Goal: Find specific page/section: Find specific page/section

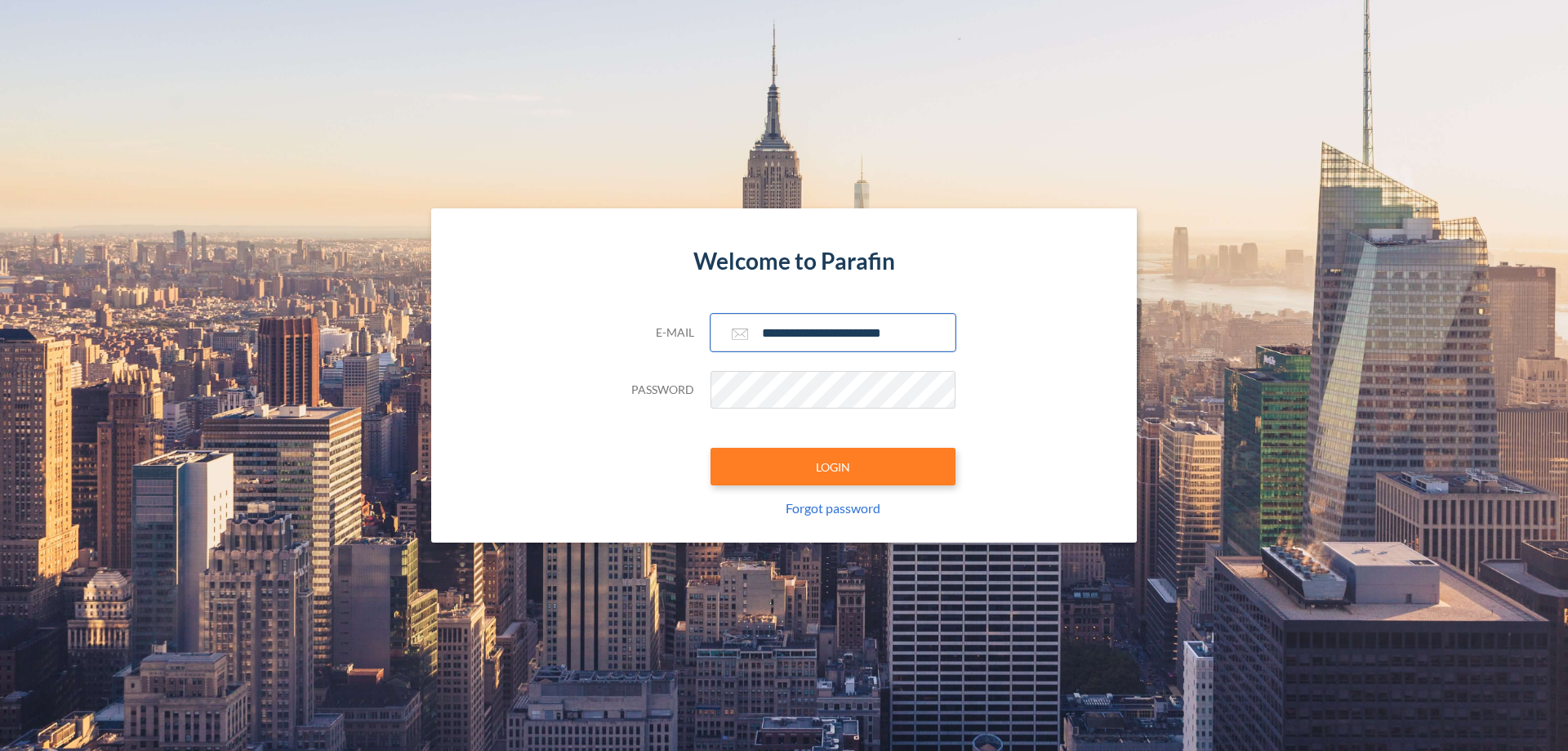
type input "**********"
click at [832, 467] on button "LOGIN" at bounding box center [832, 467] width 245 height 38
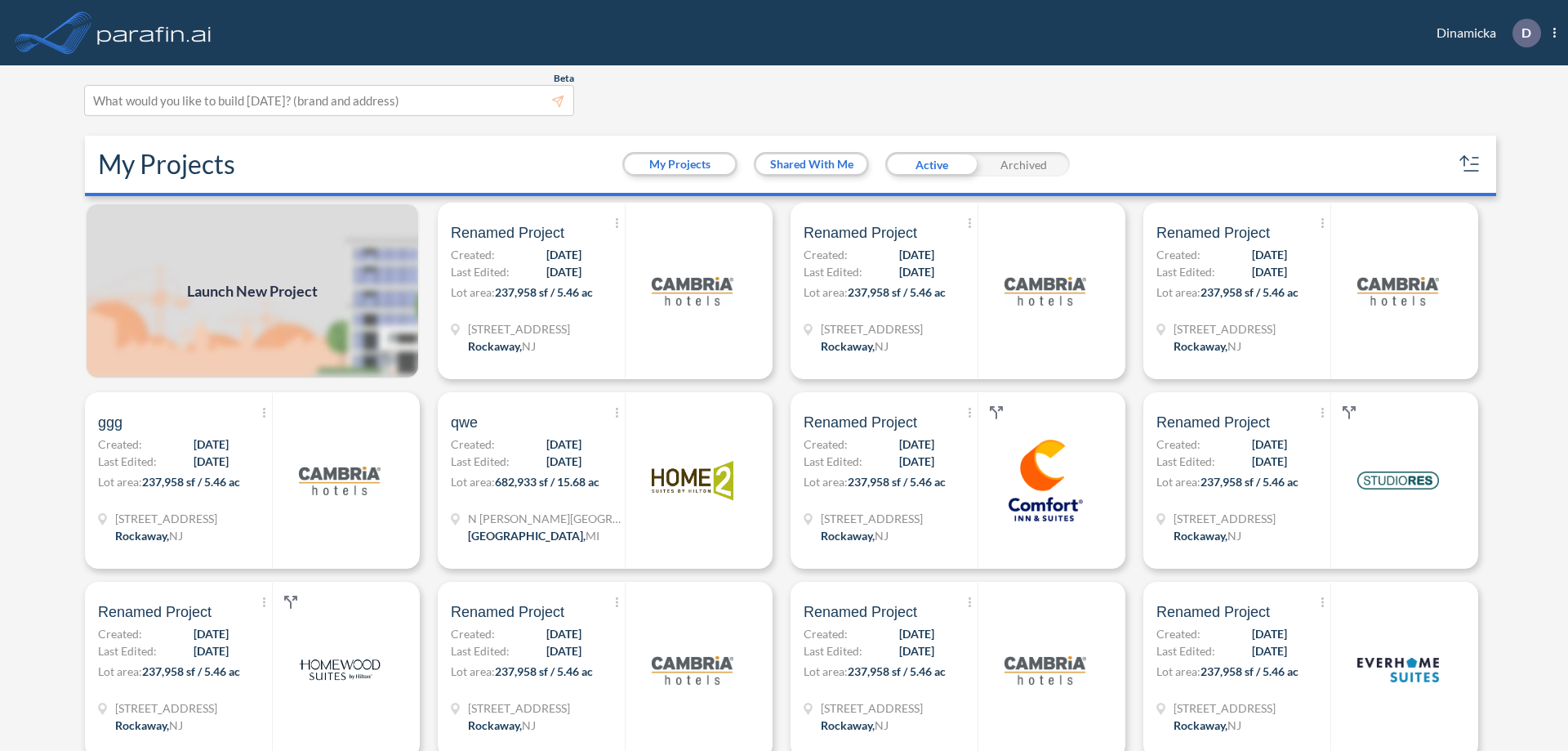
scroll to position [4, 0]
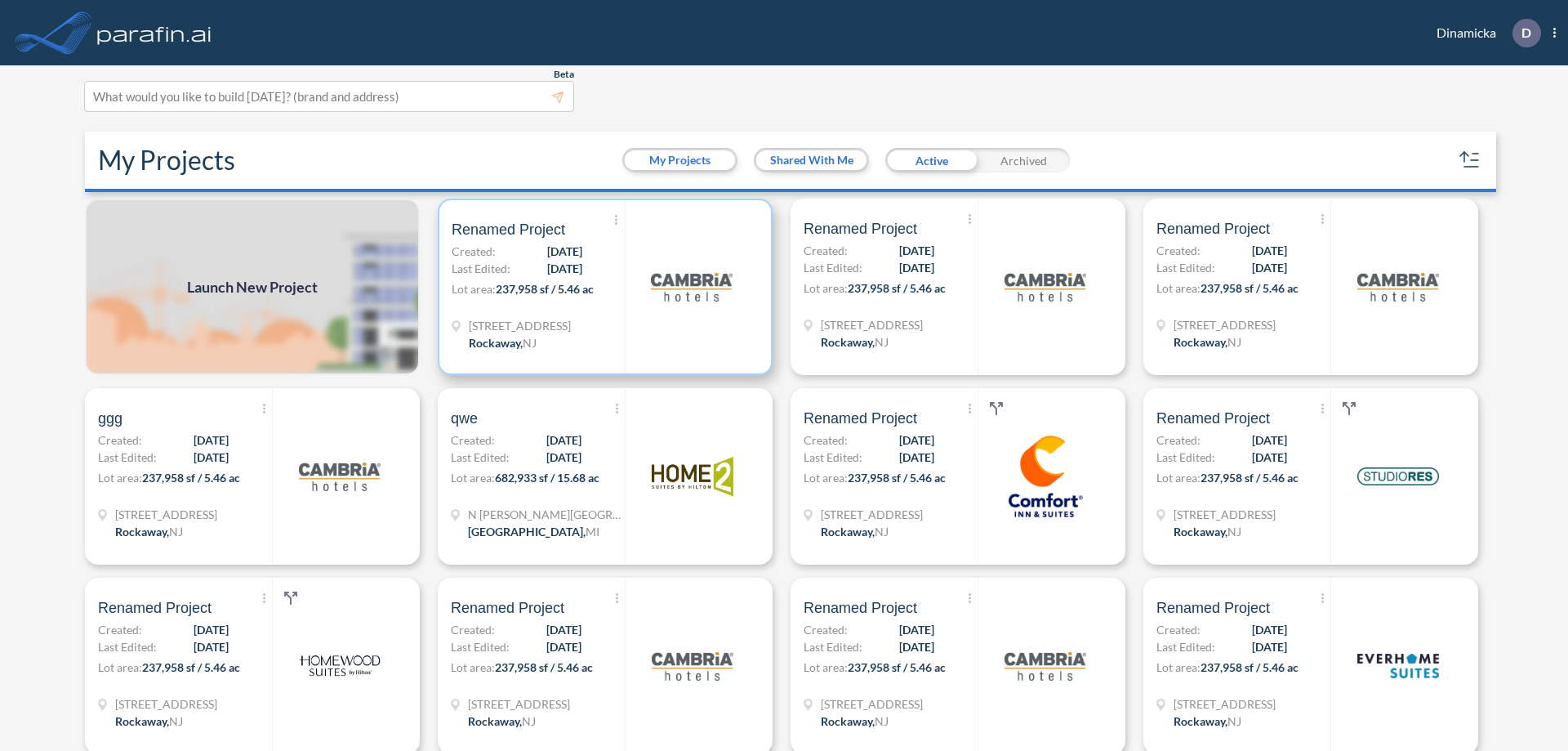
click at [602, 287] on p "Lot area: 237,958 sf / 5.46 ac" at bounding box center [537, 292] width 173 height 23
